Goal: Go to known website: Access a specific website the user already knows

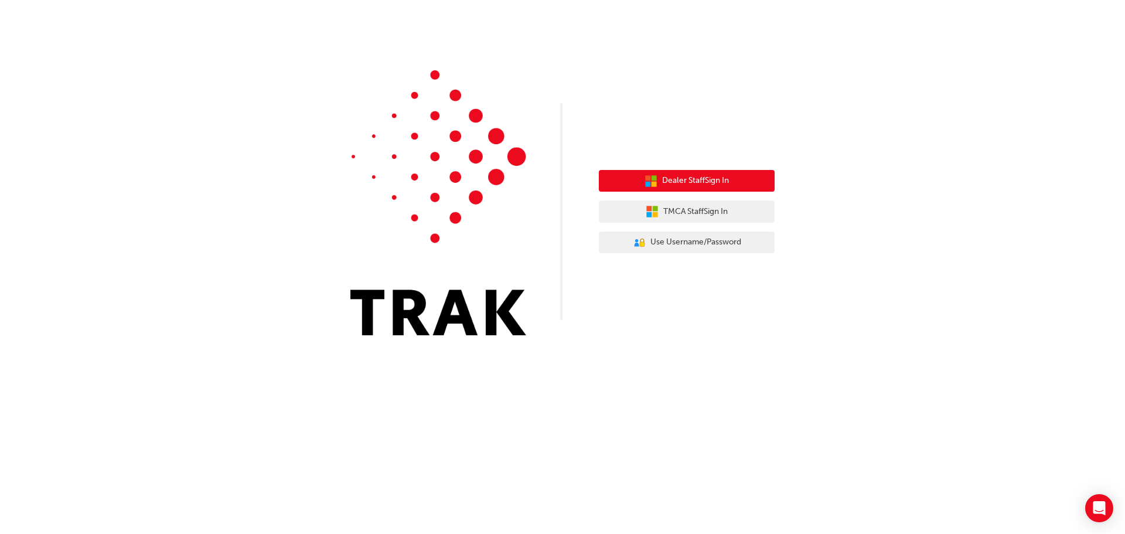
click at [669, 180] on span "Dealer Staff Sign In" at bounding box center [695, 180] width 67 height 13
